Goal: Find specific page/section: Find specific page/section

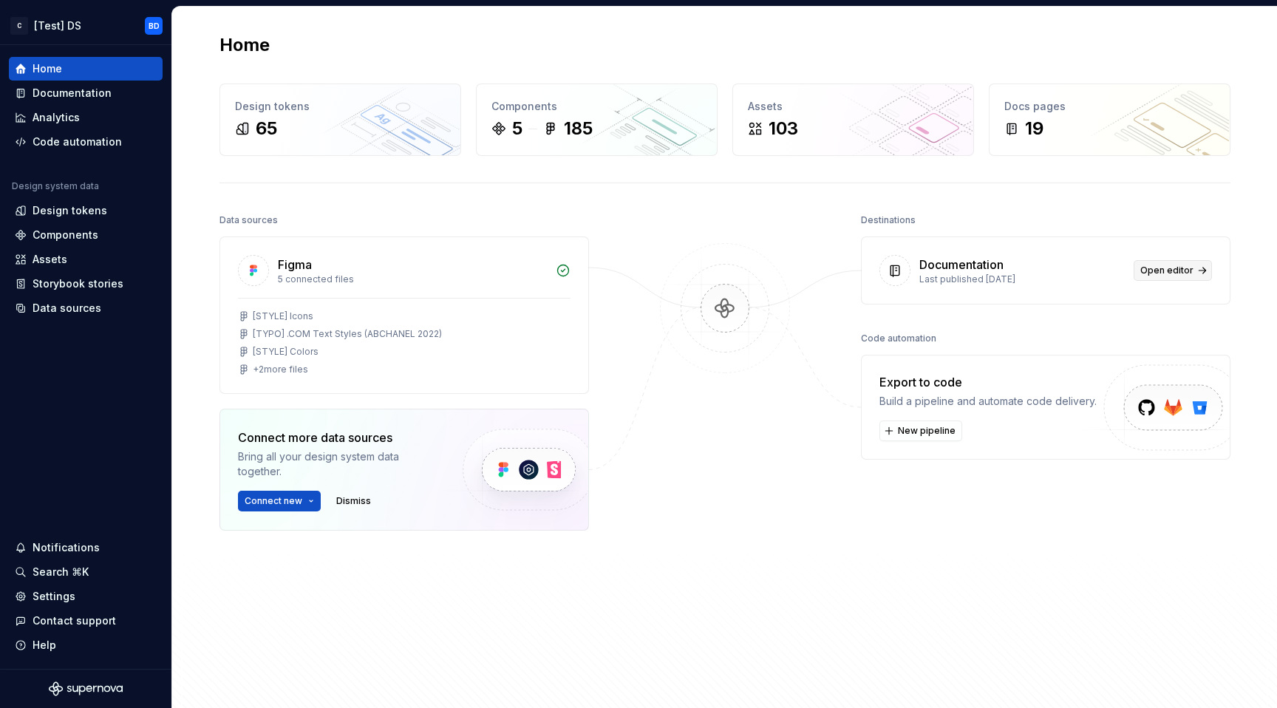
click at [1182, 272] on span "Open editor" at bounding box center [1166, 270] width 53 height 12
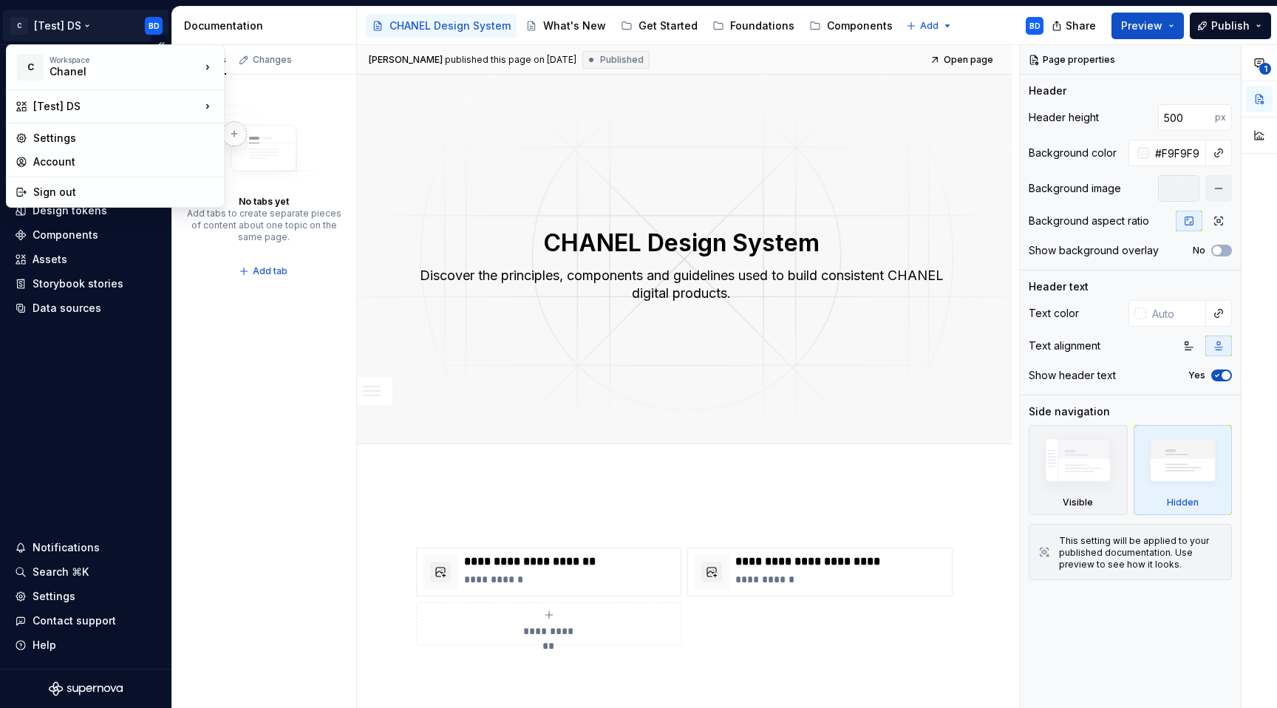
click at [66, 25] on html "C [Test] DS BD Home Documentation Analytics Code automation Design system data …" at bounding box center [638, 354] width 1277 height 708
click at [273, 128] on div "CHANEL Design System" at bounding box center [308, 133] width 121 height 15
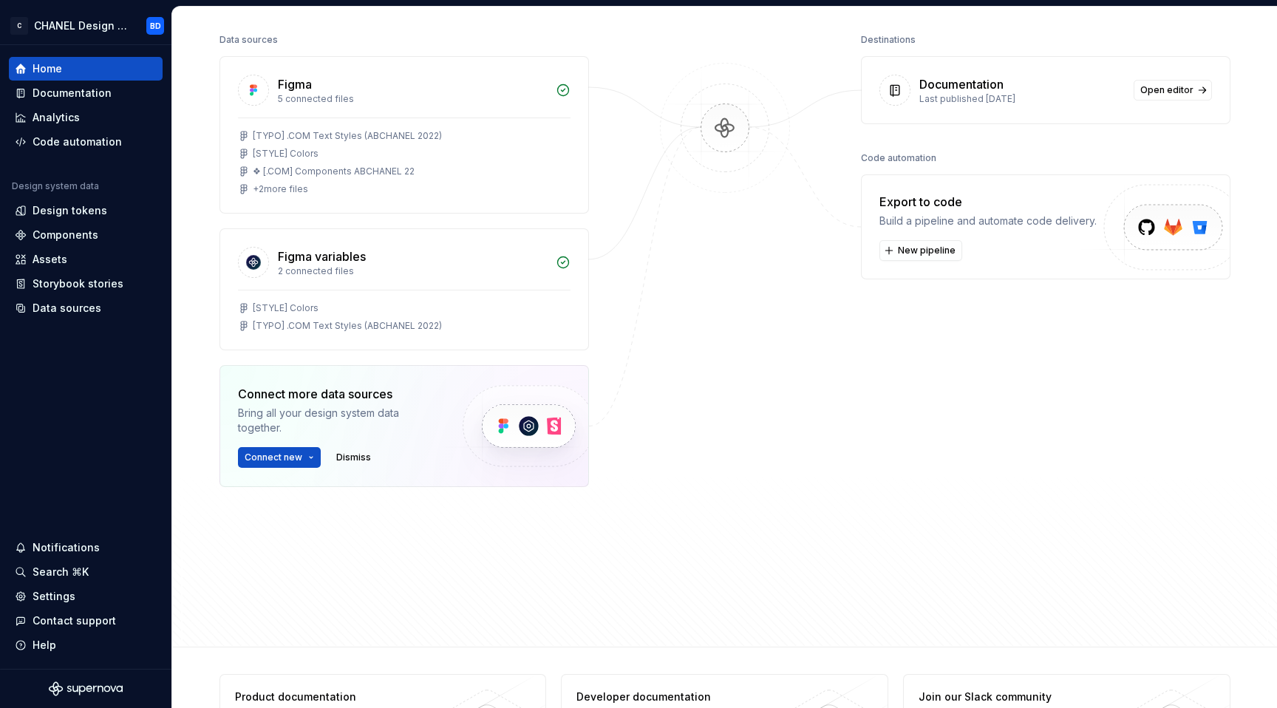
scroll to position [192, 0]
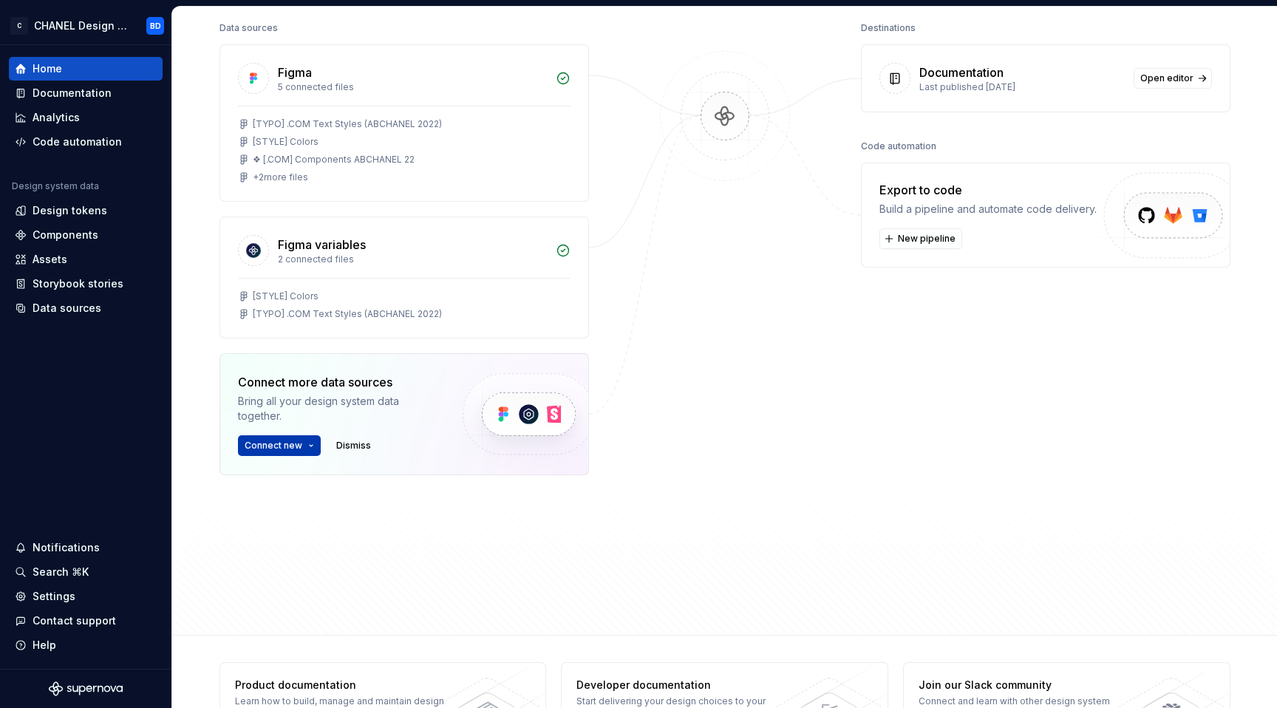
click at [293, 443] on span "Connect new" at bounding box center [274, 446] width 58 height 12
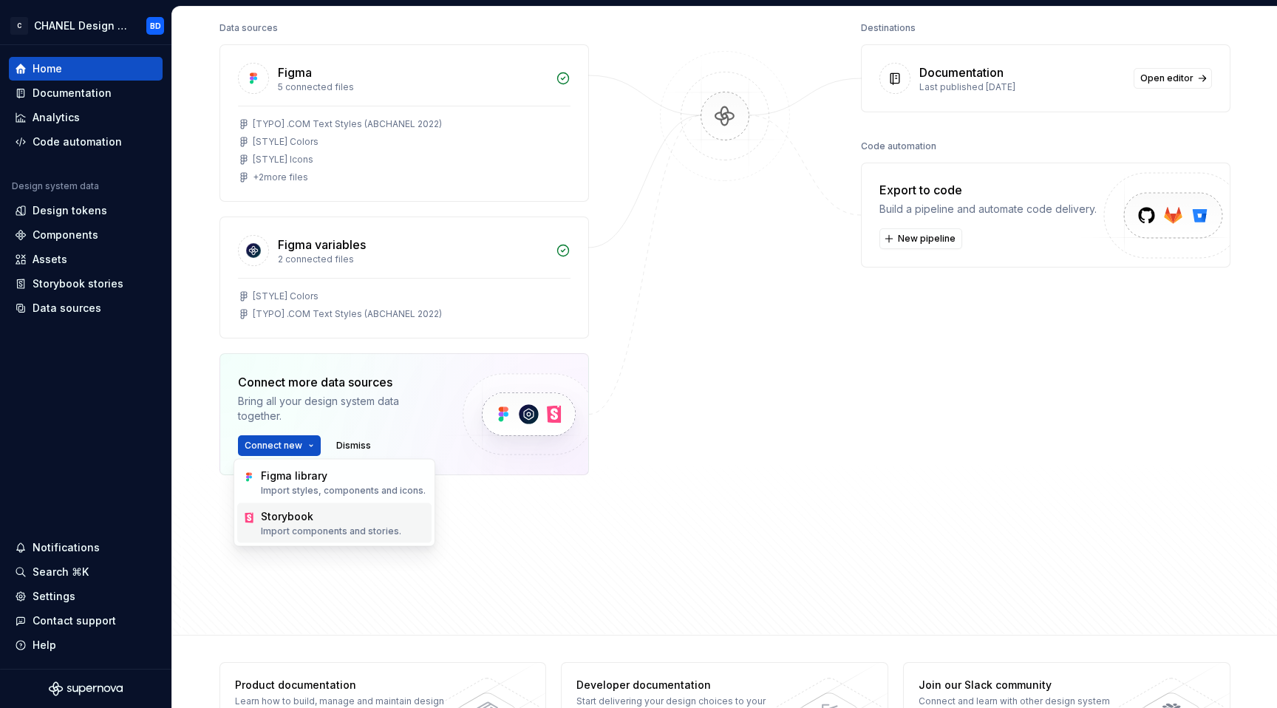
click at [358, 520] on div "Storybook" at bounding box center [331, 516] width 140 height 15
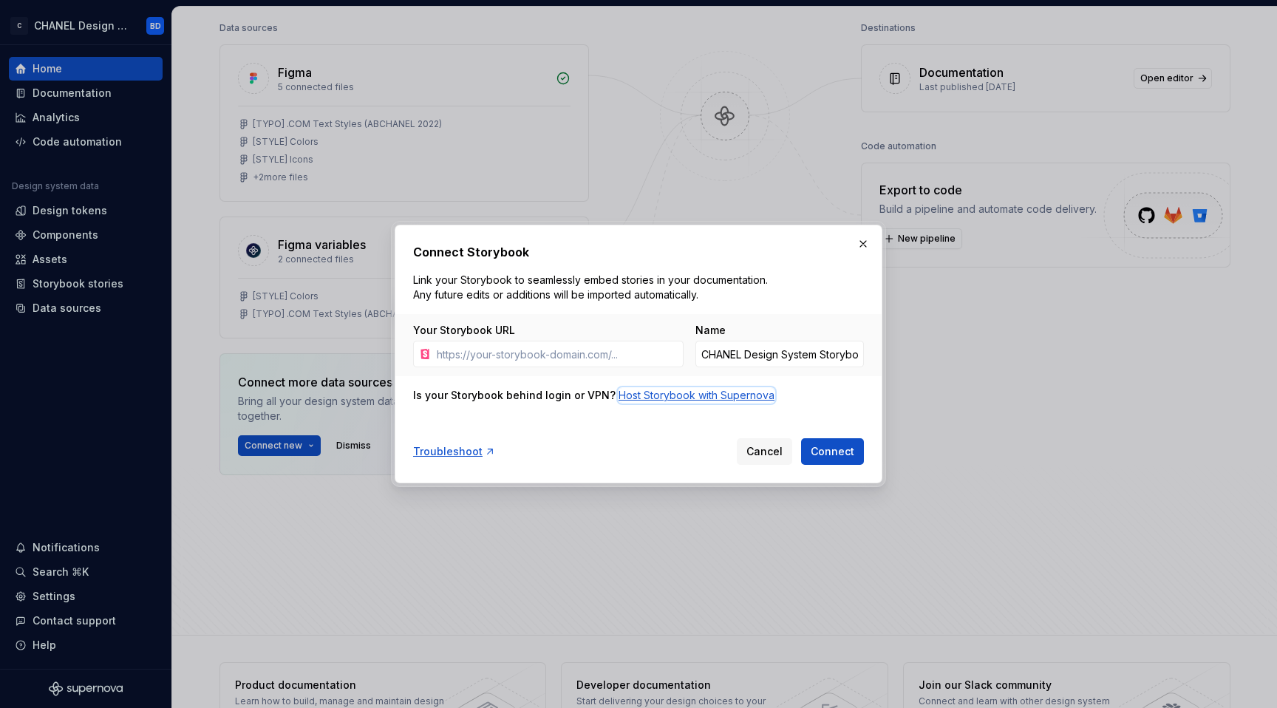
click at [652, 396] on div "Host Storybook with Supernova" at bounding box center [696, 395] width 156 height 15
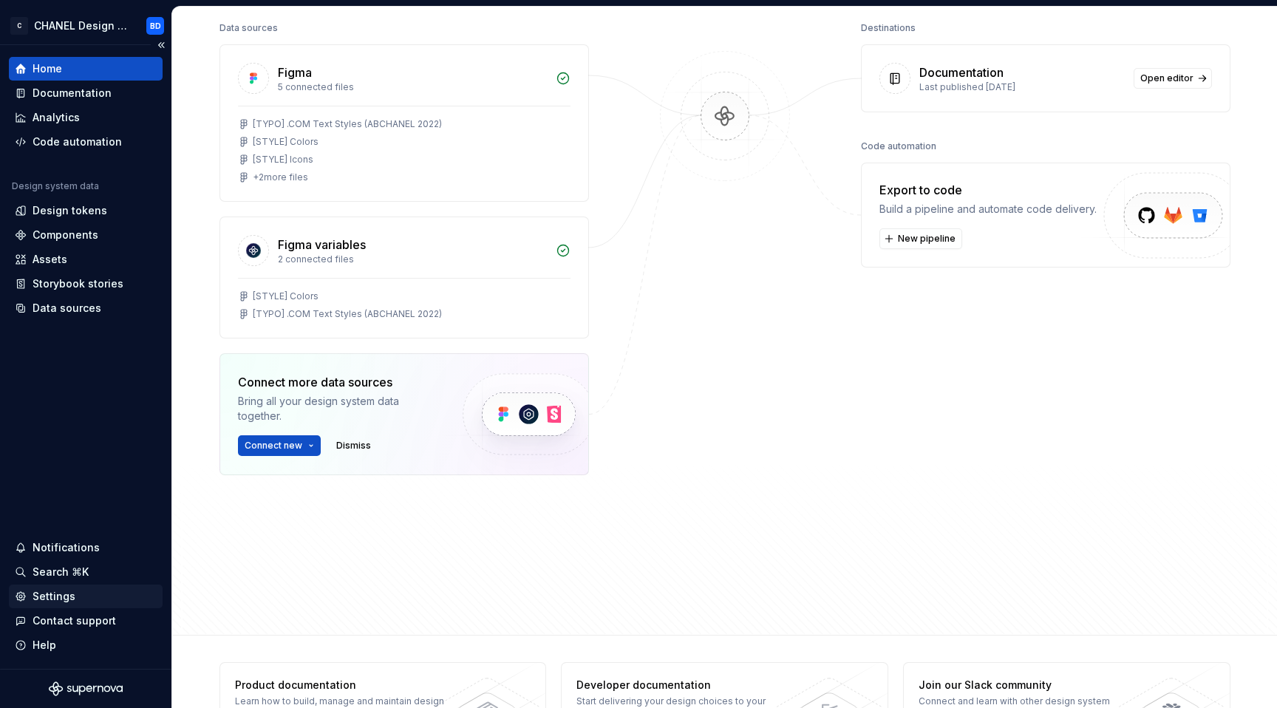
click at [85, 596] on div "Settings" at bounding box center [86, 596] width 142 height 15
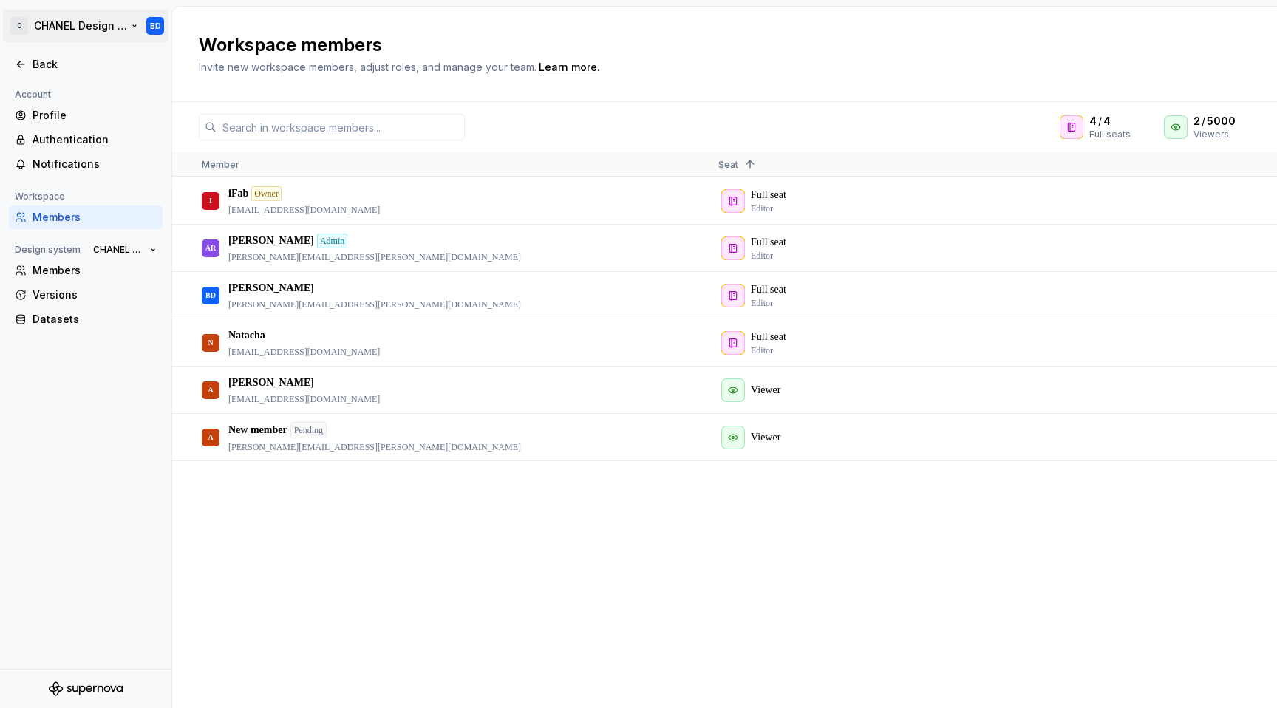
click at [117, 26] on html "C CHANEL Design System BD Back Account Profile Authentication Notifications Wor…" at bounding box center [638, 354] width 1277 height 708
click at [513, 643] on html "C CHANEL Design System BD Back Account Profile Authentication Notifications Wor…" at bounding box center [638, 354] width 1277 height 708
click at [55, 121] on div "Profile" at bounding box center [95, 115] width 124 height 15
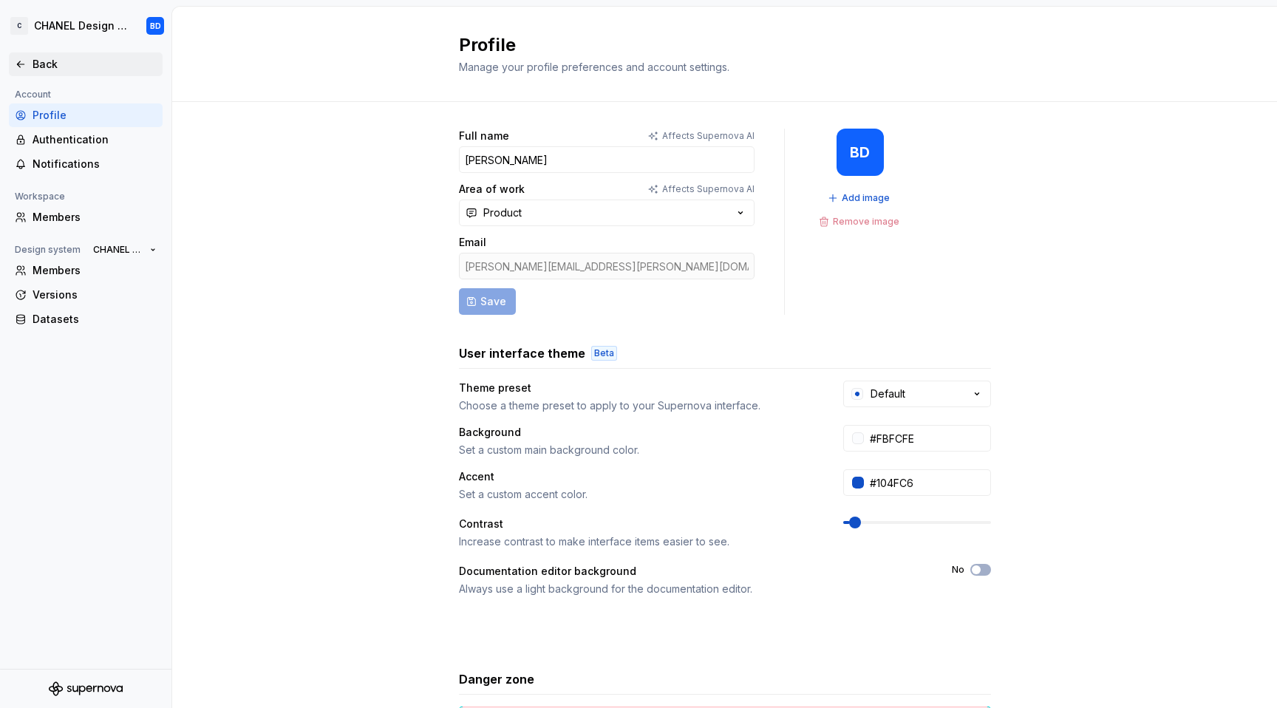
click at [63, 67] on div "Back" at bounding box center [95, 64] width 124 height 15
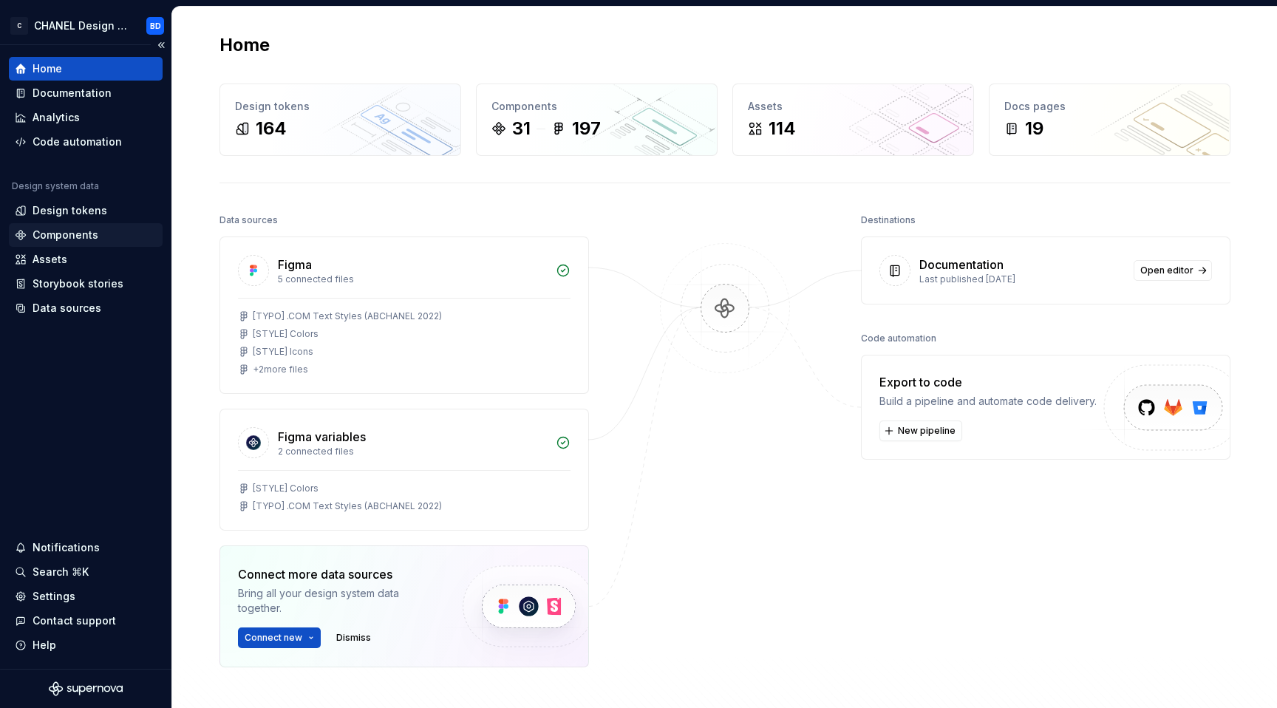
click at [97, 236] on div "Components" at bounding box center [86, 235] width 142 height 15
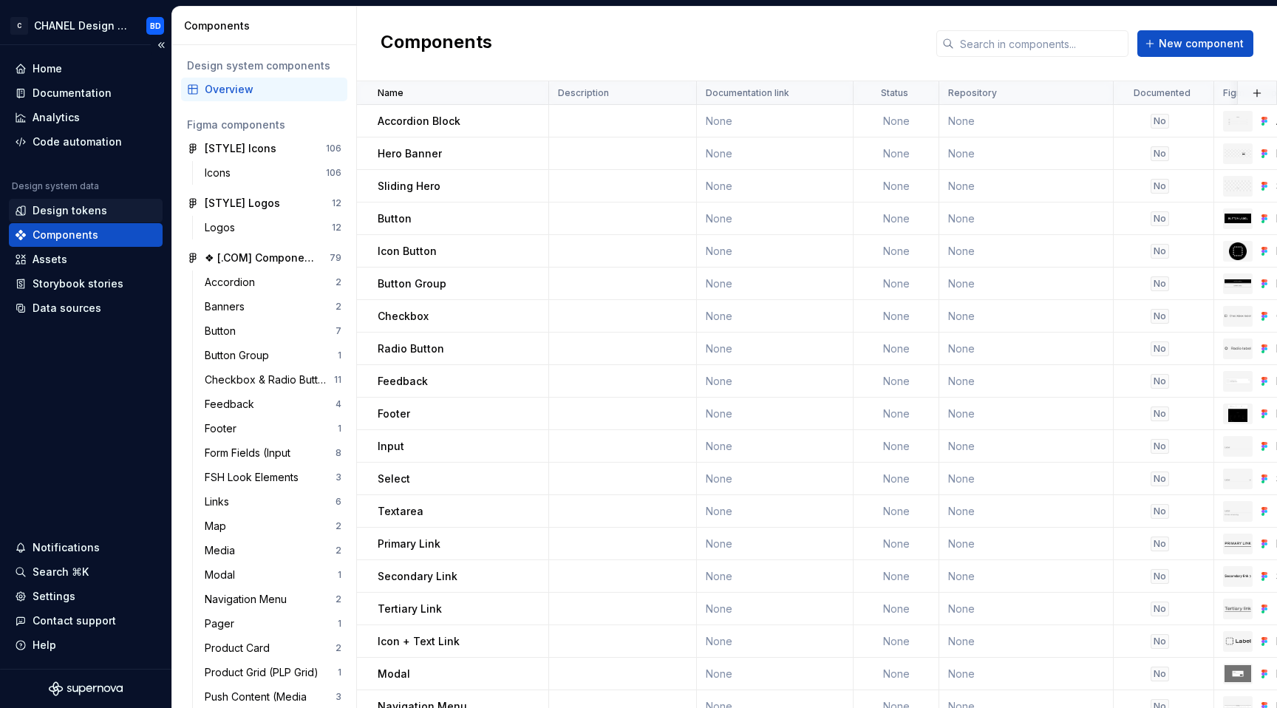
click at [108, 207] on div "Design tokens" at bounding box center [86, 210] width 142 height 15
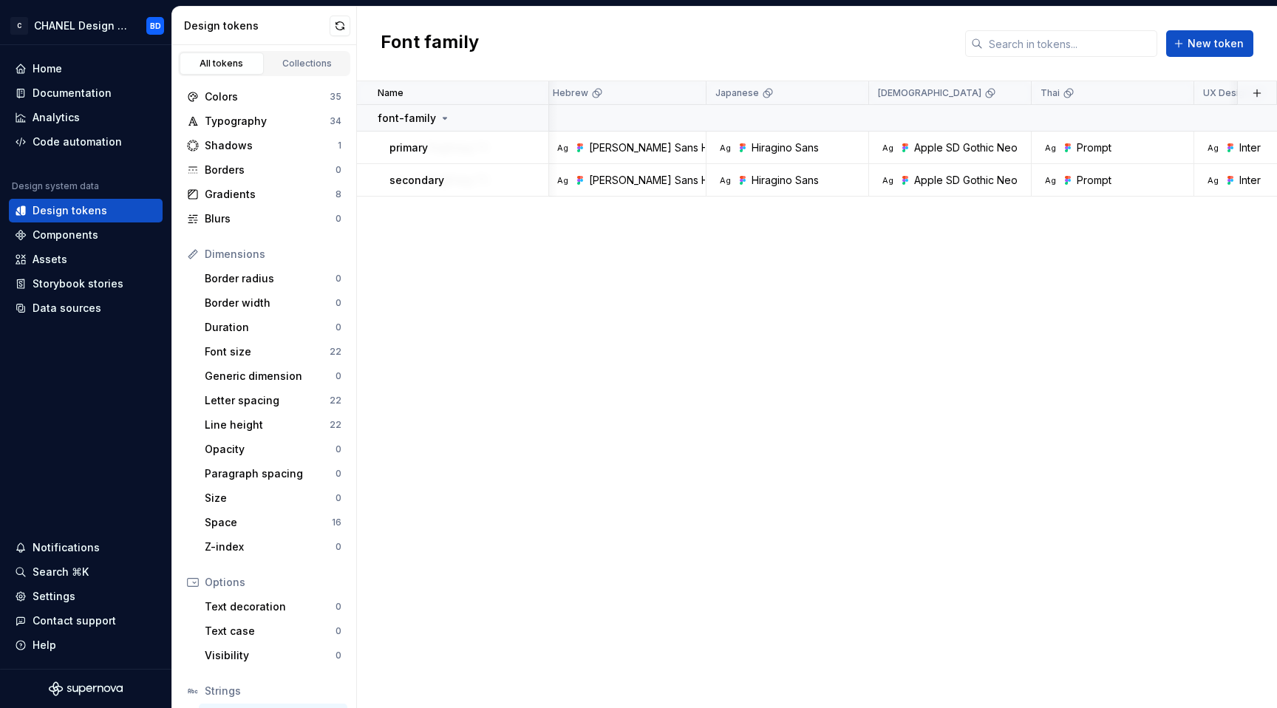
scroll to position [0, 985]
click at [329, 27] on button "button" at bounding box center [339, 26] width 21 height 21
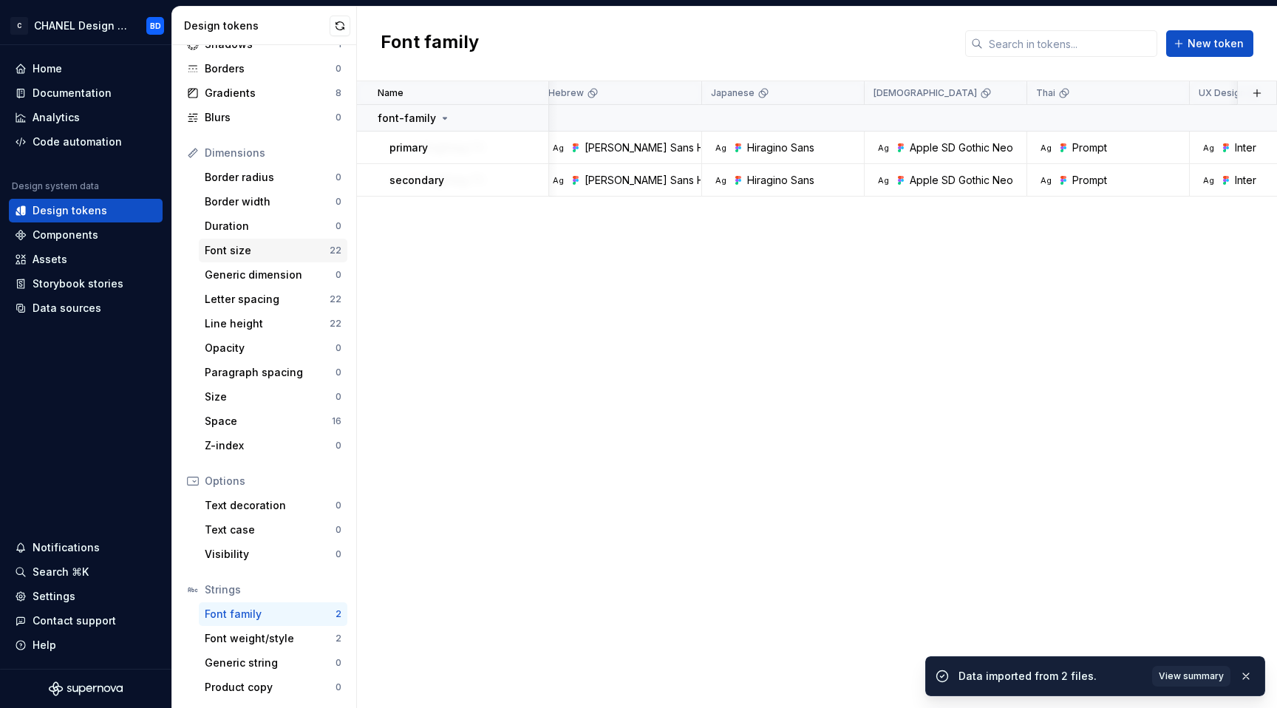
click at [228, 250] on div "Font size" at bounding box center [267, 250] width 125 height 15
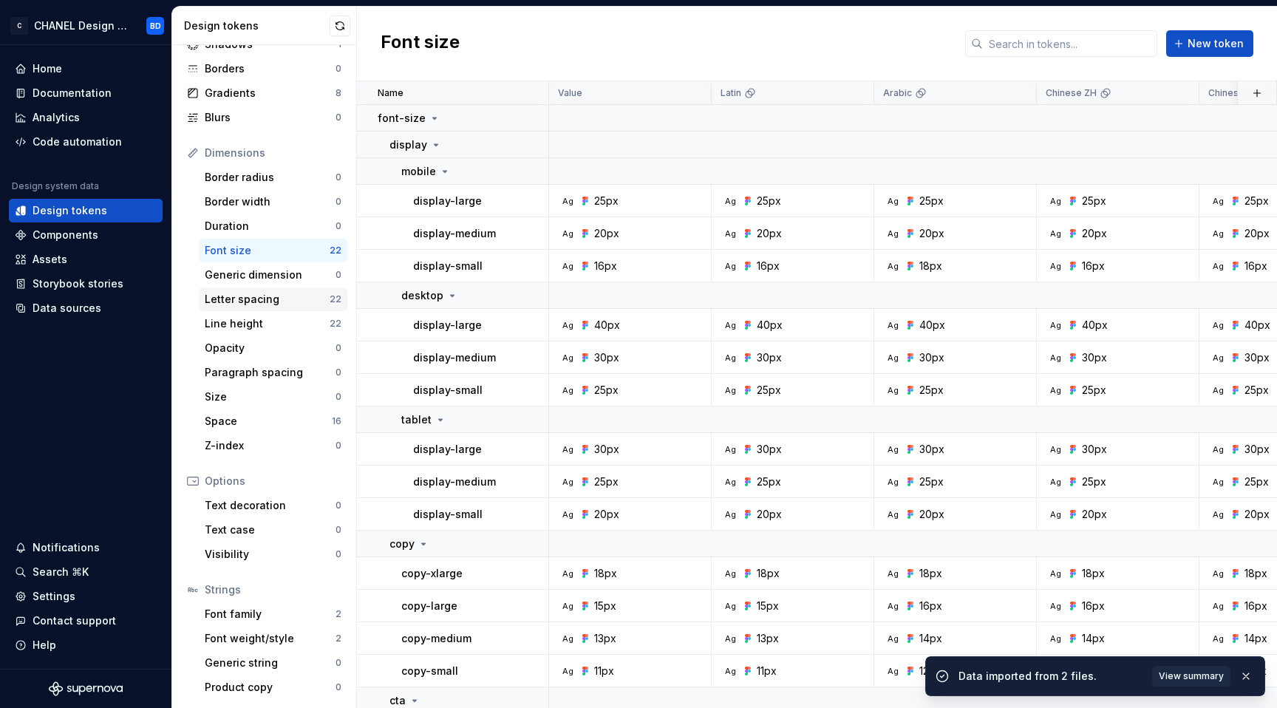
click at [230, 302] on div "Letter spacing" at bounding box center [267, 299] width 125 height 15
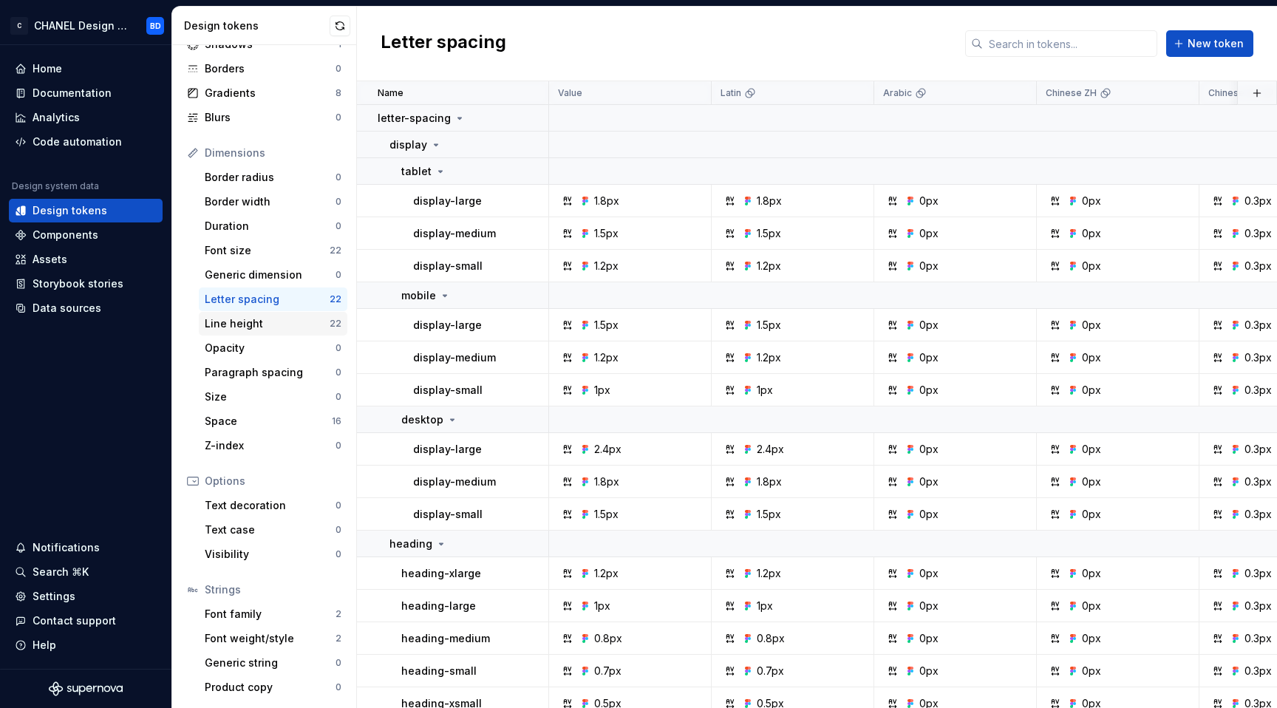
click at [230, 325] on div "Line height" at bounding box center [267, 323] width 125 height 15
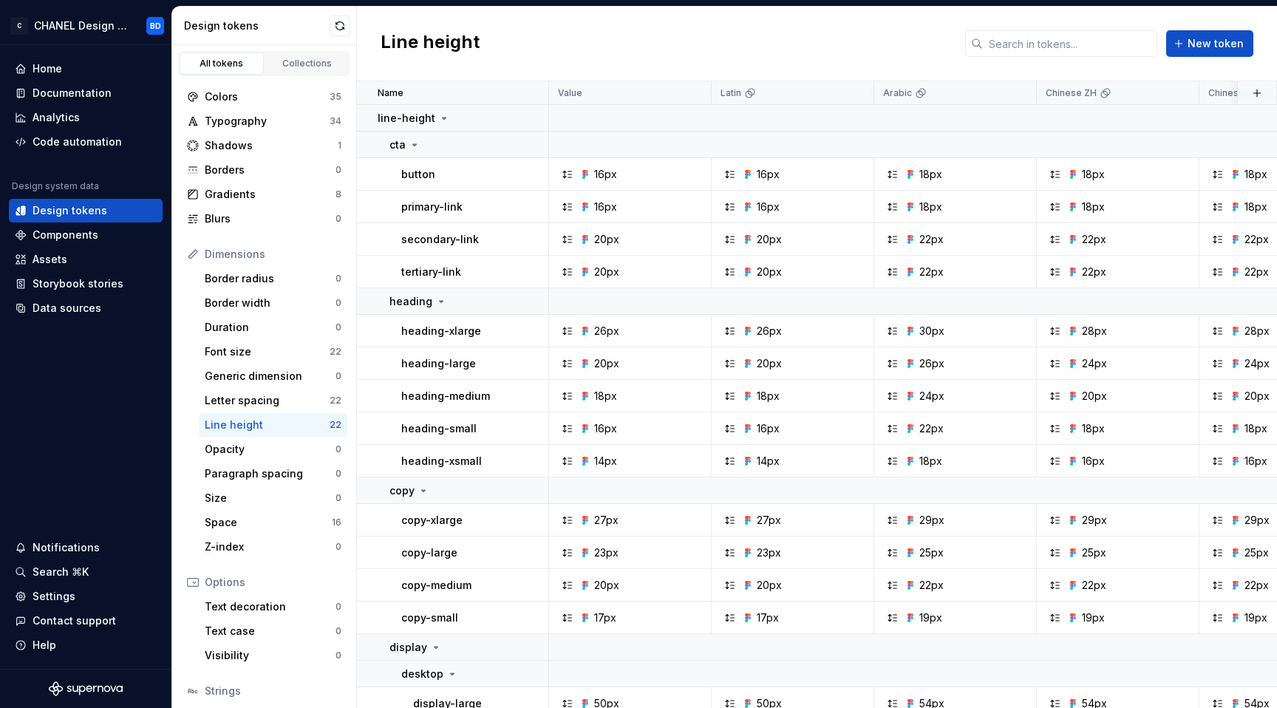
scroll to position [101, 0]
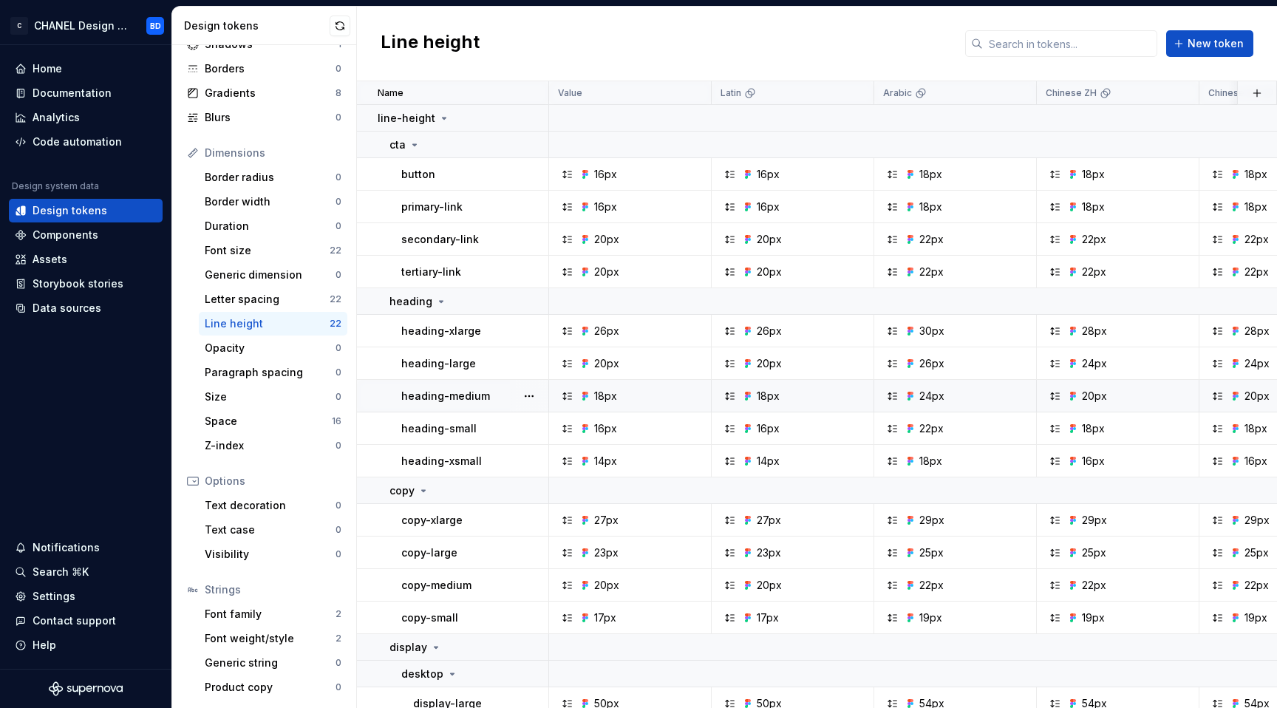
click at [403, 395] on p "heading-medium" at bounding box center [445, 396] width 89 height 15
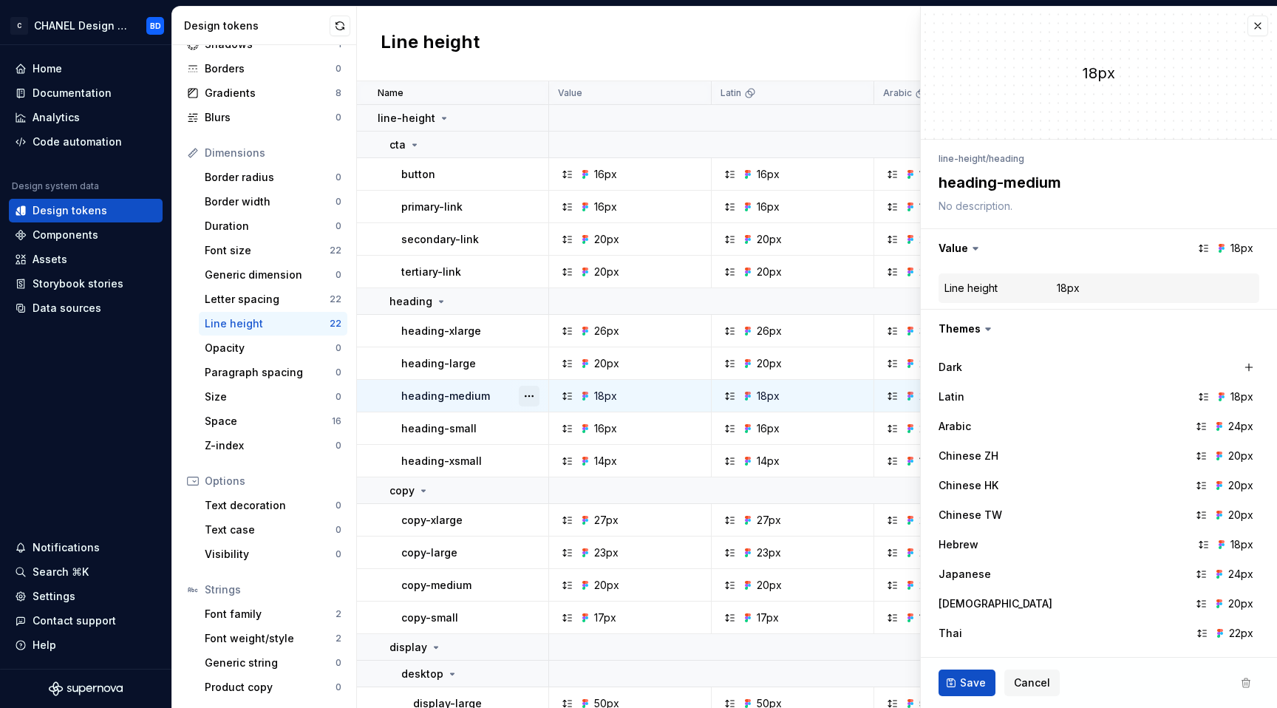
click at [533, 397] on button "button" at bounding box center [529, 396] width 21 height 21
type textarea "*"
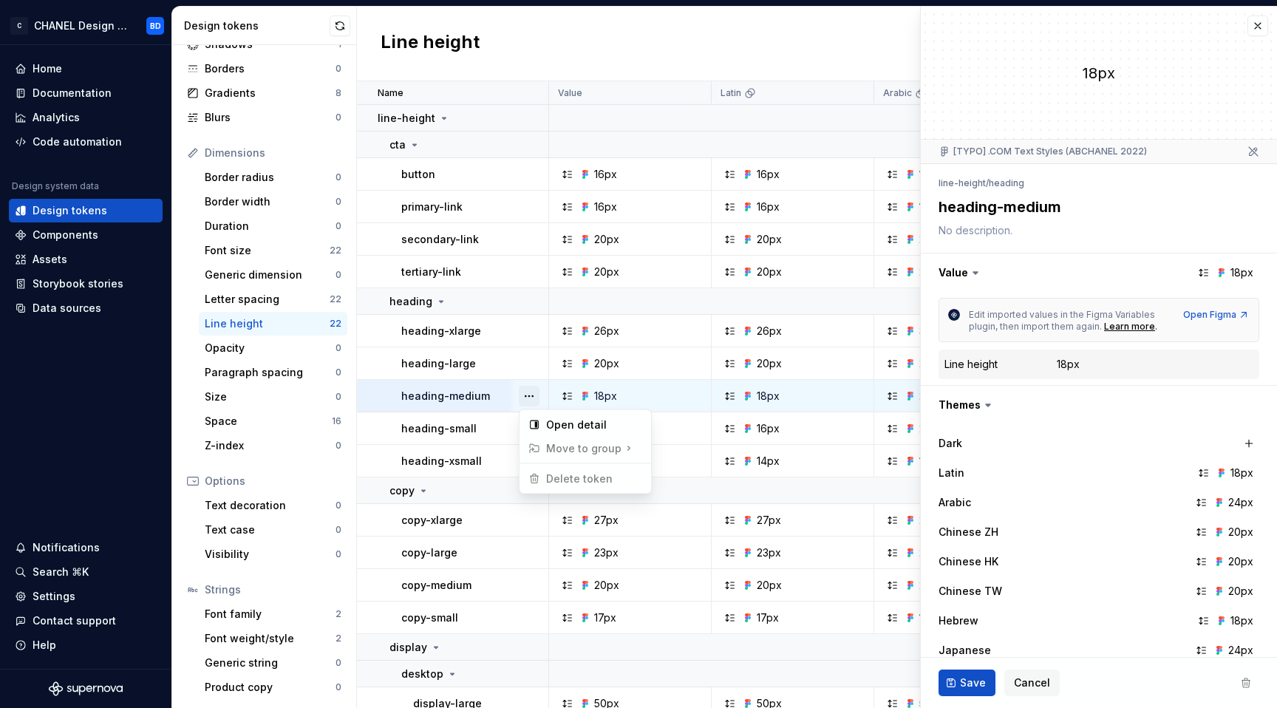
click at [533, 397] on button "button" at bounding box center [529, 396] width 21 height 21
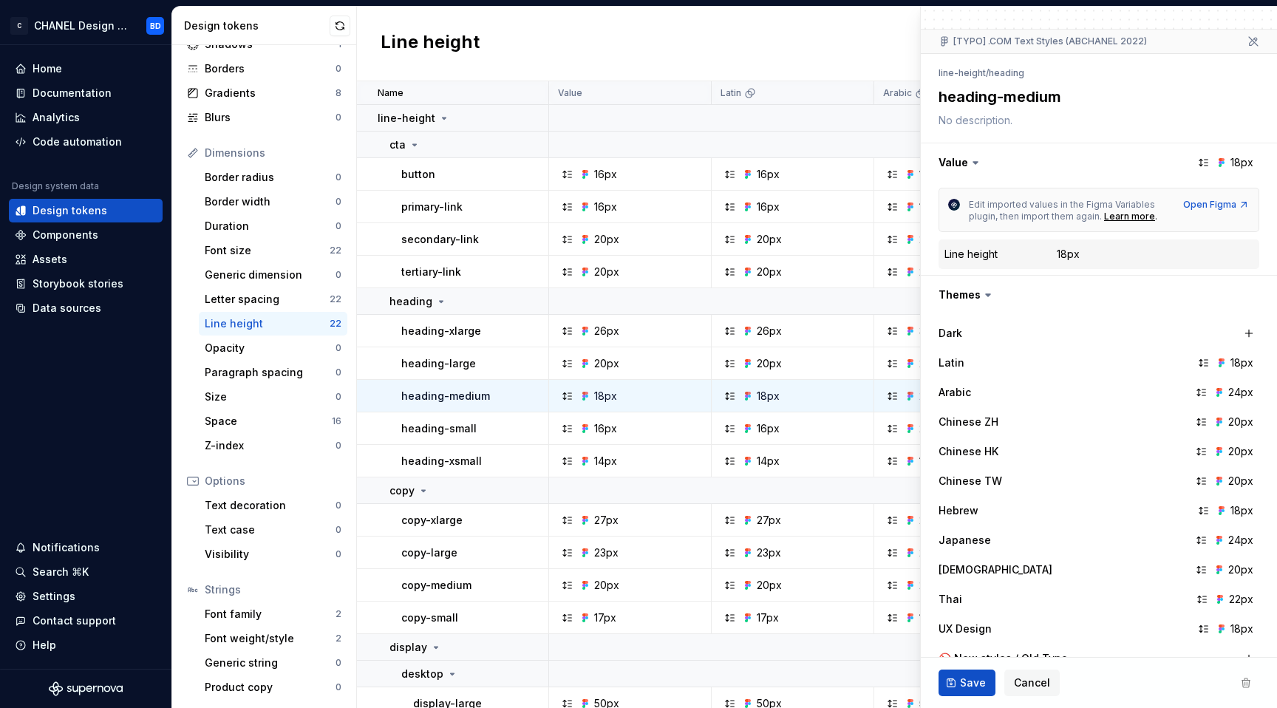
scroll to position [256, 0]
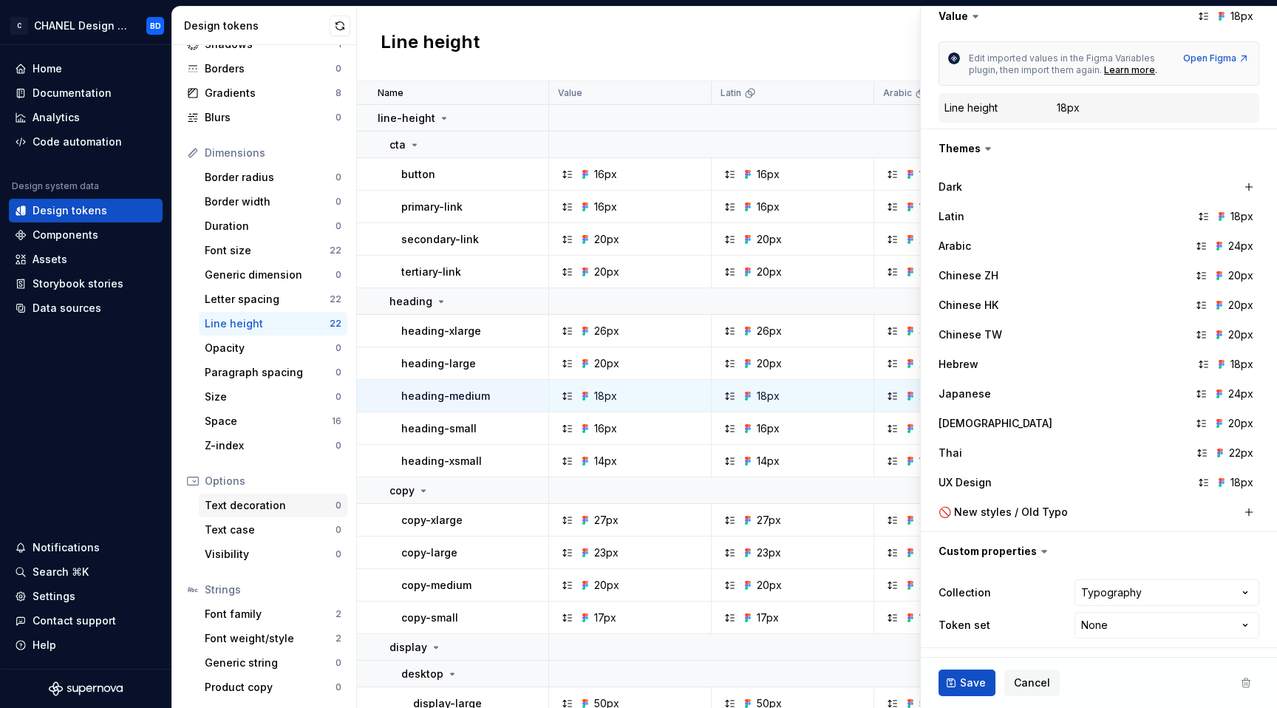
click at [225, 496] on div "Text decoration 0" at bounding box center [273, 505] width 148 height 24
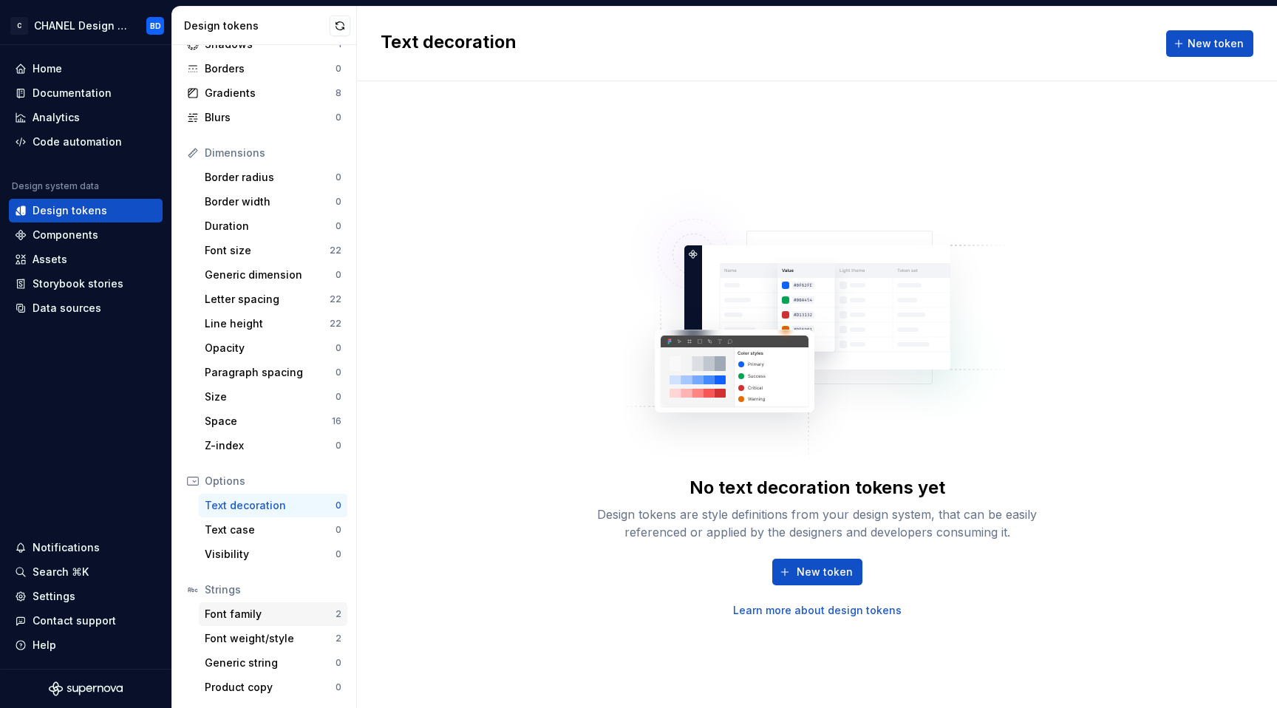
click at [246, 619] on div "Font family" at bounding box center [270, 614] width 131 height 15
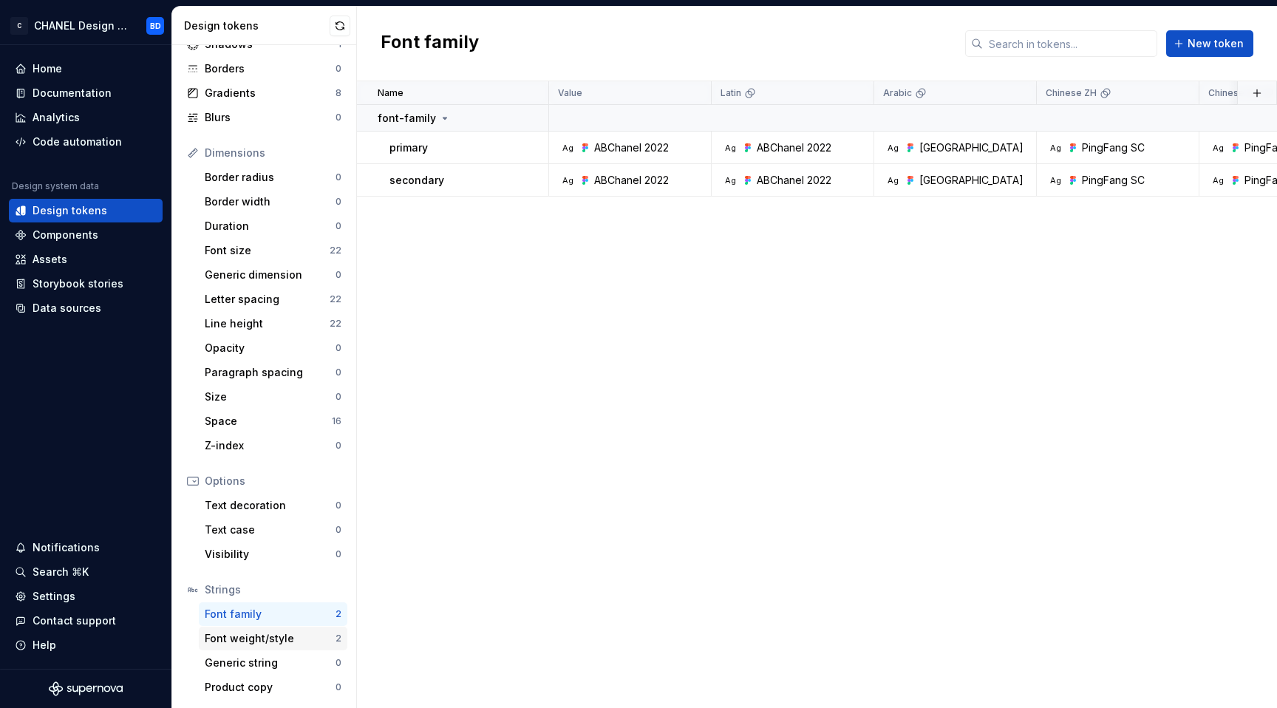
click at [248, 635] on div "Font weight/style" at bounding box center [270, 638] width 131 height 15
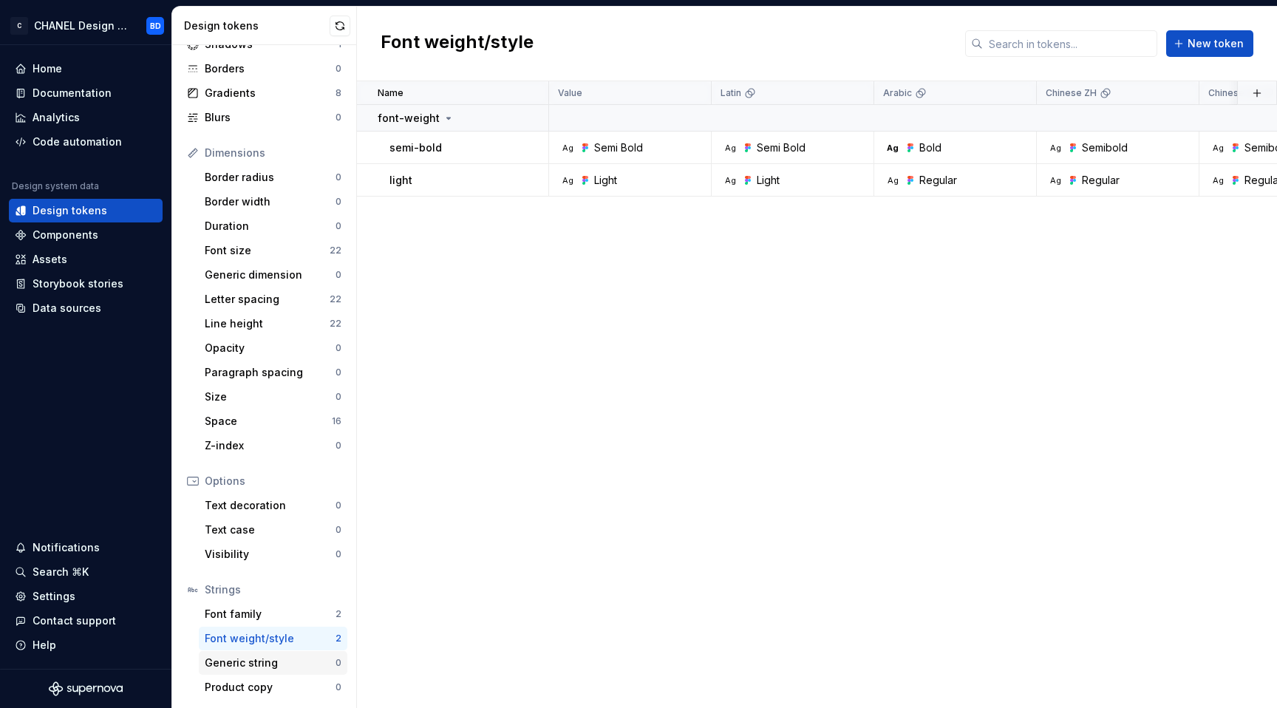
click at [250, 661] on div "Generic string" at bounding box center [270, 662] width 131 height 15
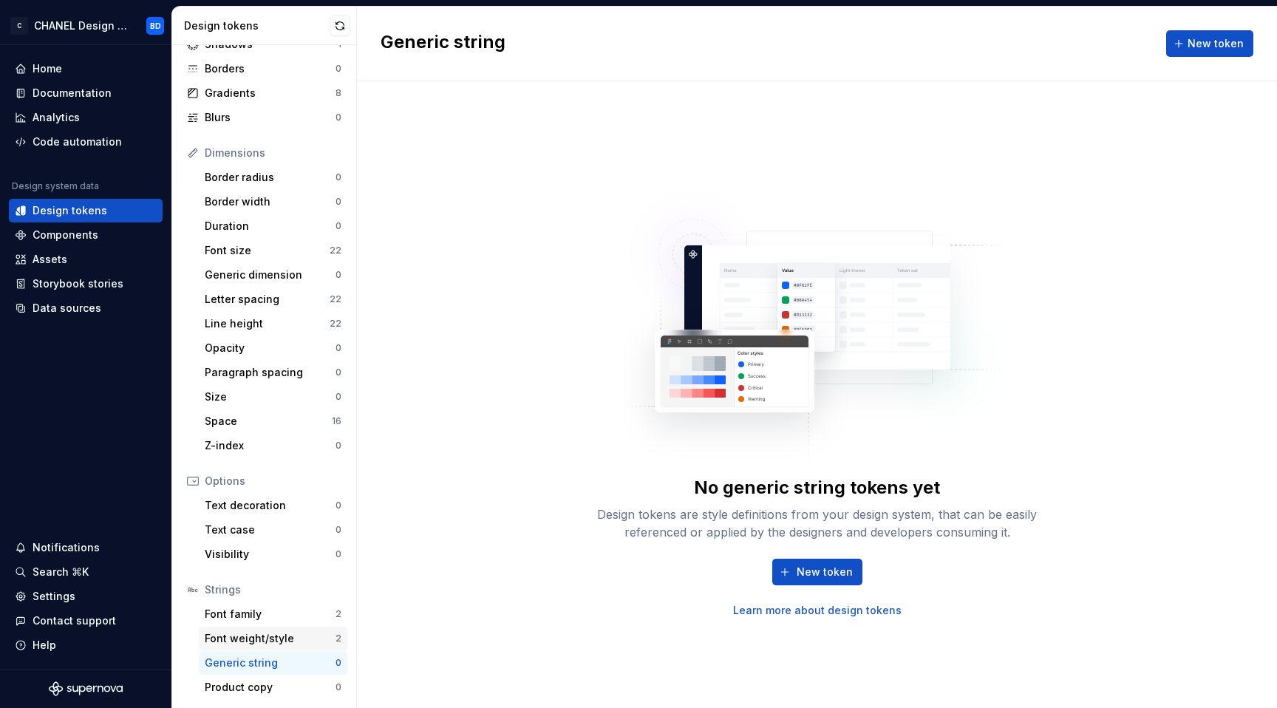
click at [253, 627] on div "Font weight/style 2" at bounding box center [273, 638] width 148 height 24
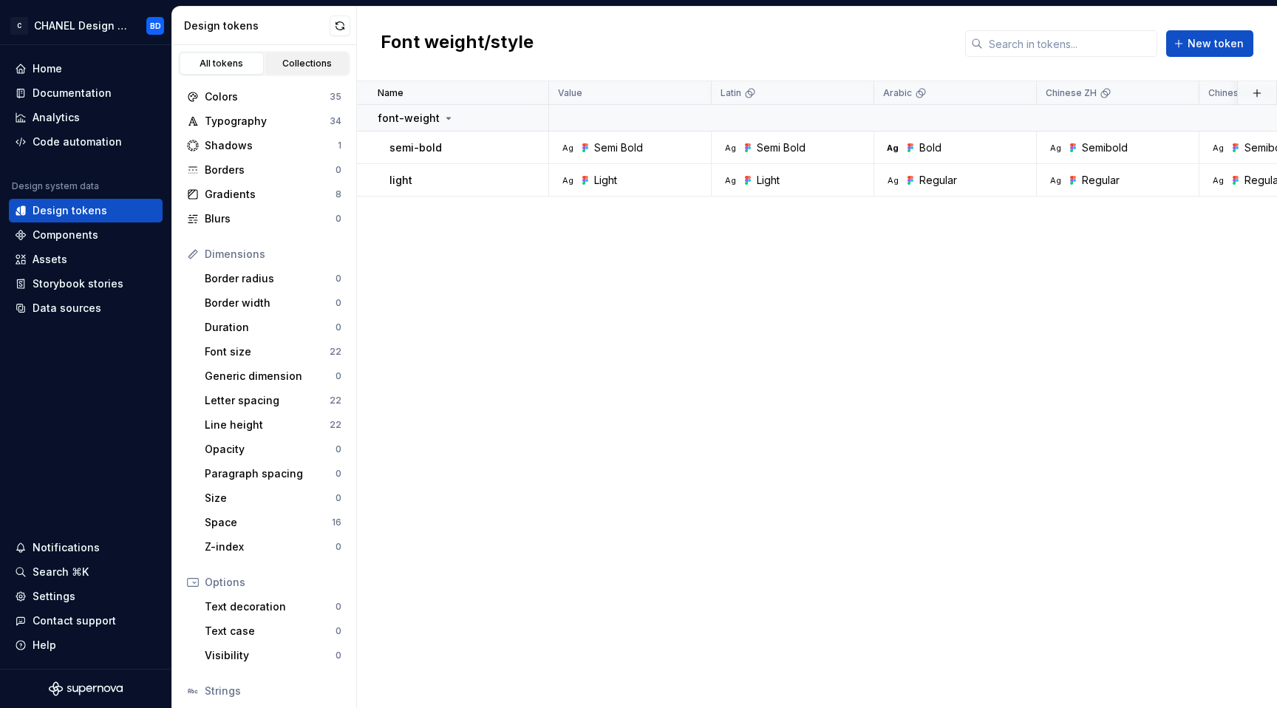
click at [281, 68] on div "Collections" at bounding box center [307, 64] width 74 height 12
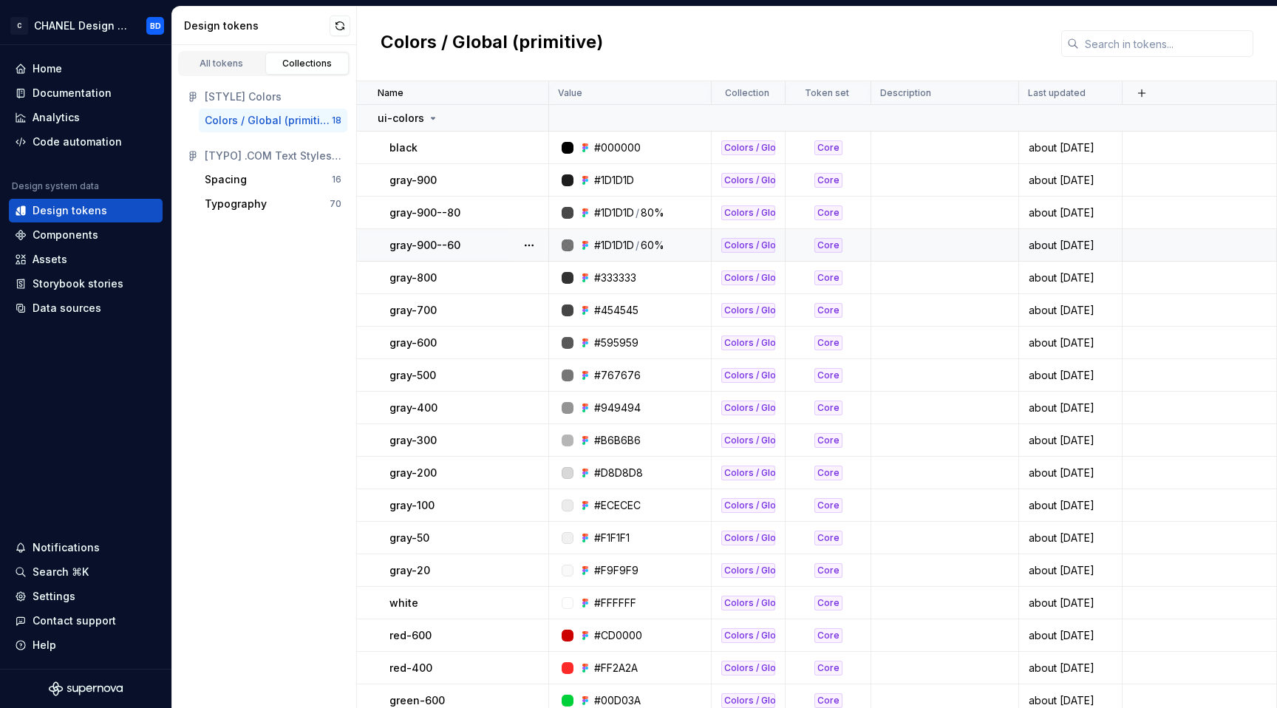
scroll to position [9, 0]
